Goal: Find specific page/section: Find specific page/section

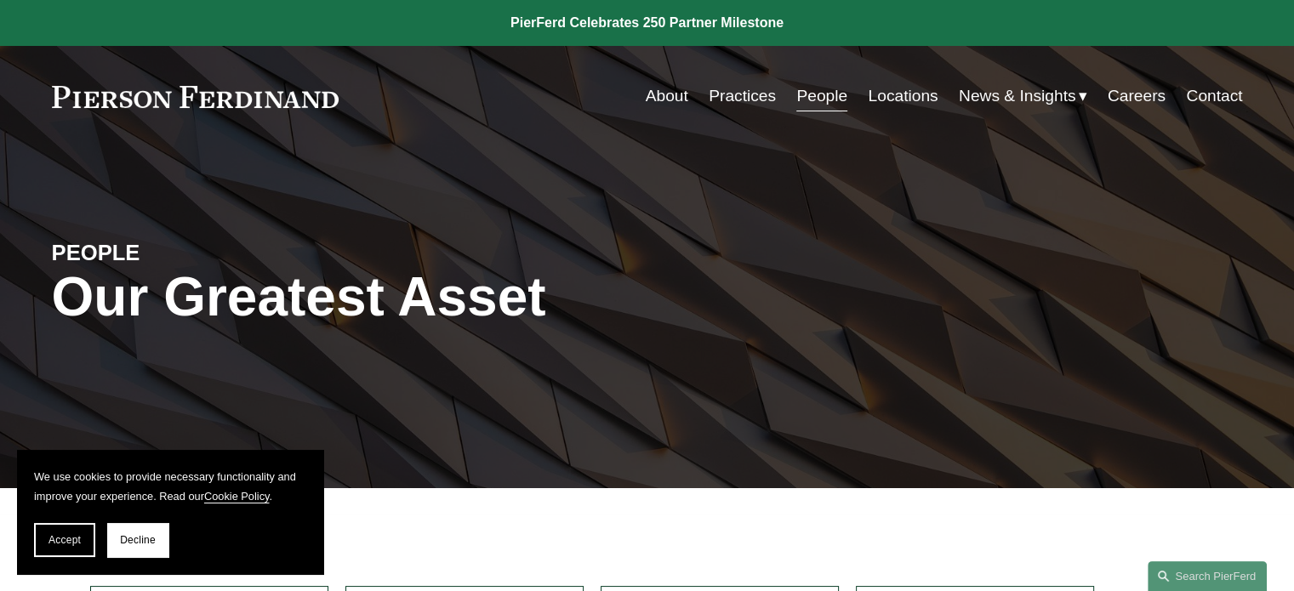
click at [879, 98] on link "Locations" at bounding box center [903, 96] width 70 height 32
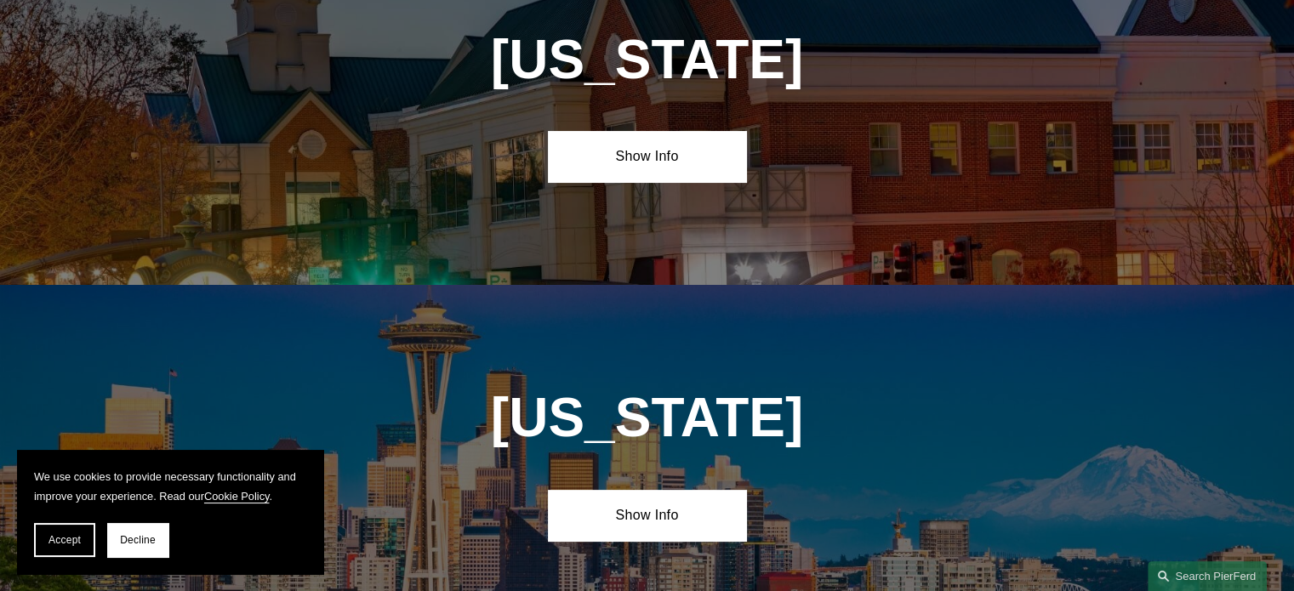
scroll to position [6974, 0]
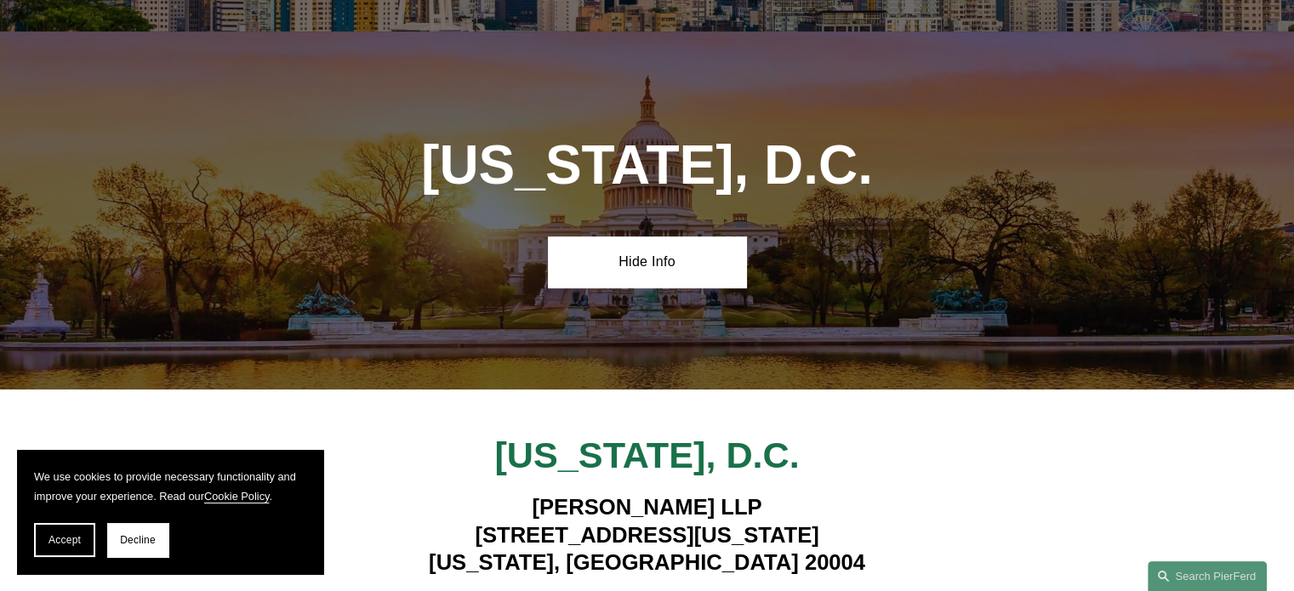
scroll to position [7485, 0]
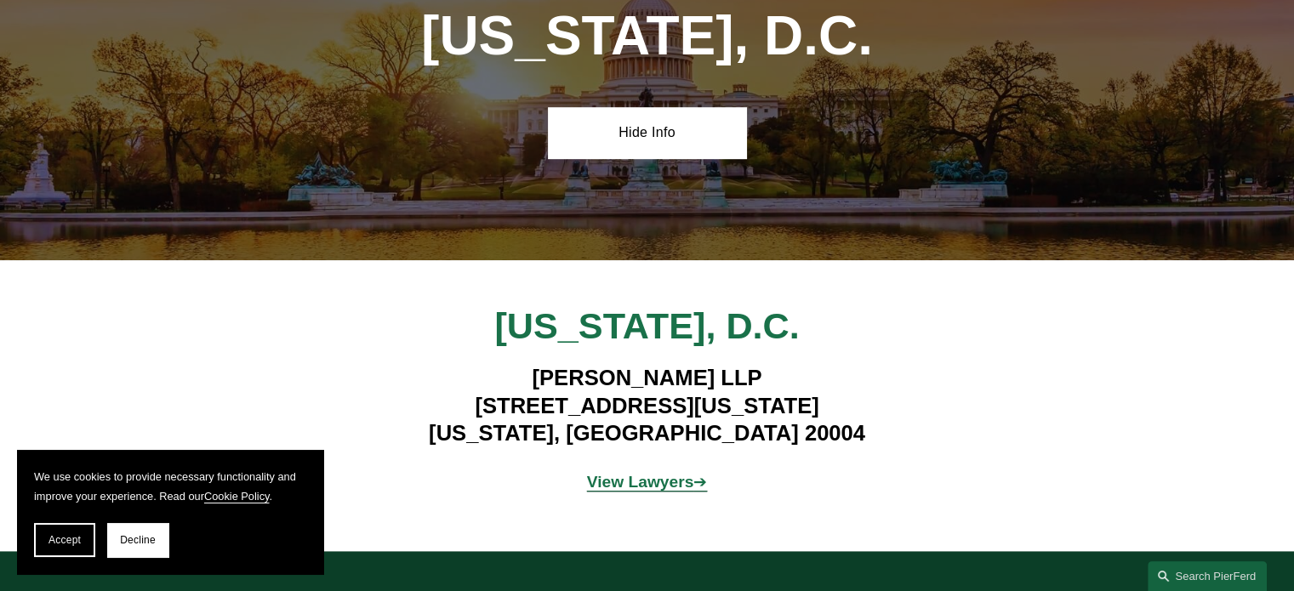
click at [648, 473] on strong "View Lawyers" at bounding box center [640, 482] width 107 height 18
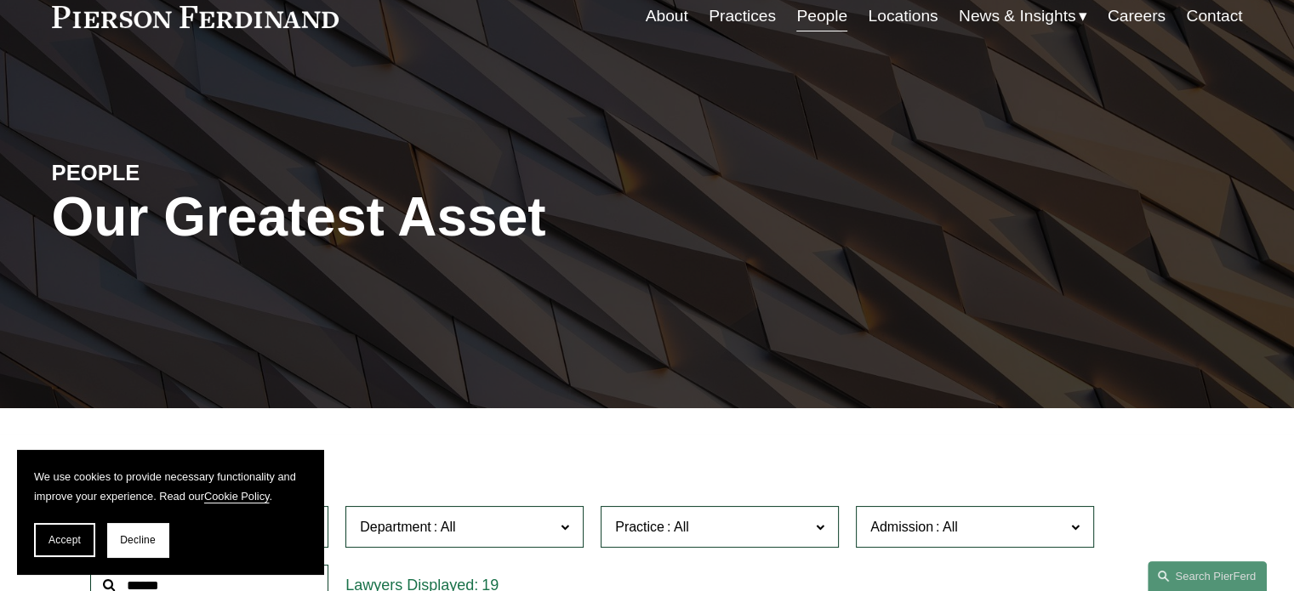
scroll to position [2, 0]
